Goal: Task Accomplishment & Management: Manage account settings

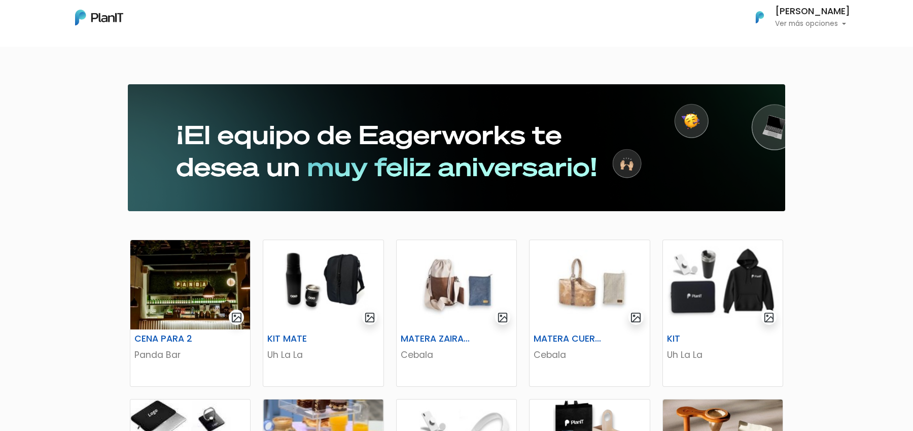
click at [800, 21] on p "Ver más opciones" at bounding box center [812, 23] width 75 height 7
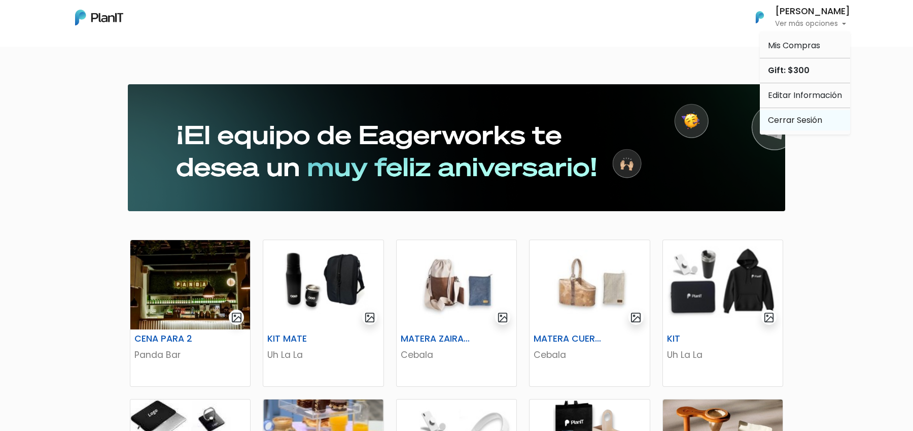
click at [782, 119] on link "Cerrar Sesión" at bounding box center [805, 120] width 90 height 20
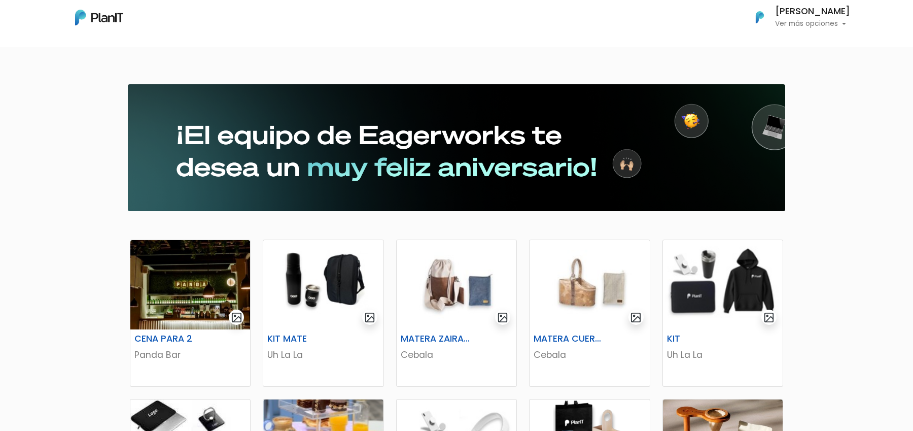
click at [824, 10] on h6 "[PERSON_NAME]" at bounding box center [812, 11] width 75 height 9
click at [799, 23] on p "Ver más opciones" at bounding box center [812, 23] width 75 height 7
click at [798, 95] on link "Cerrar Sesión" at bounding box center [805, 95] width 90 height 20
